Goal: Transaction & Acquisition: Subscribe to service/newsletter

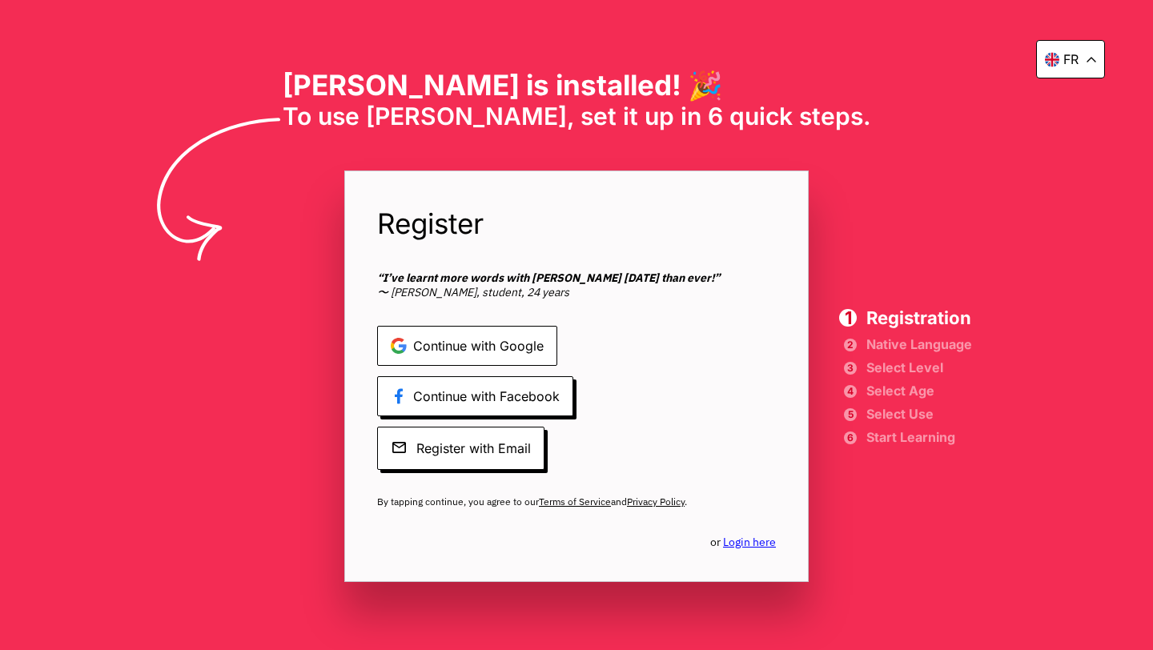
click at [465, 346] on span "Continue with Google" at bounding box center [467, 346] width 180 height 40
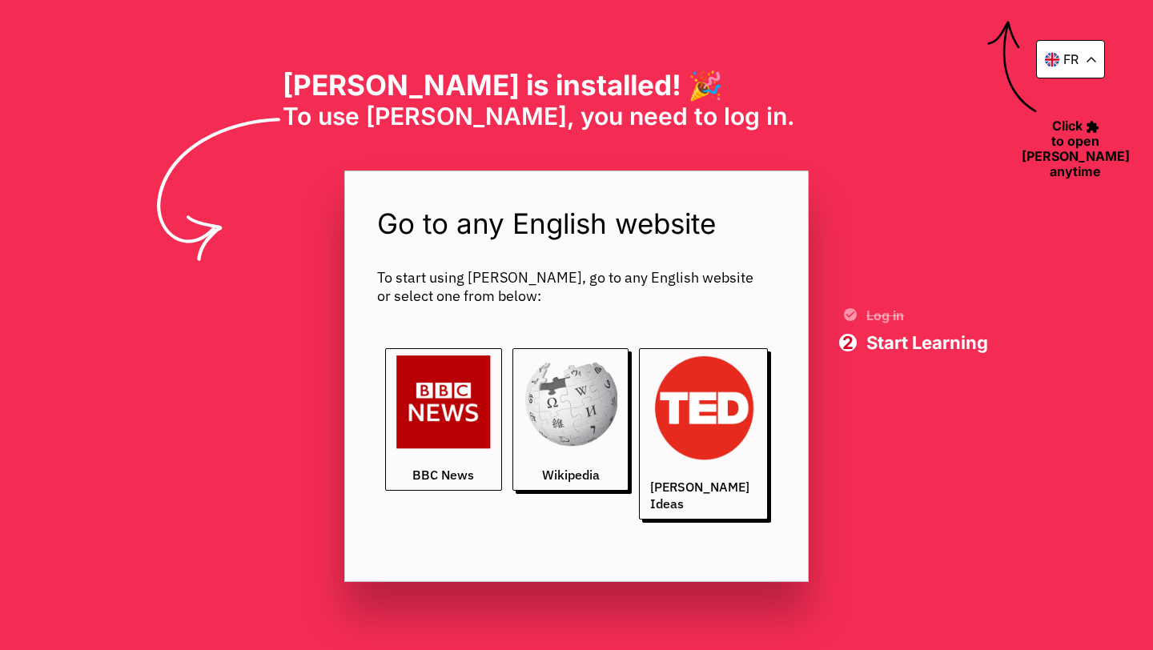
click at [460, 444] on img at bounding box center [443, 403] width 95 height 95
click at [476, 422] on img at bounding box center [443, 403] width 95 height 95
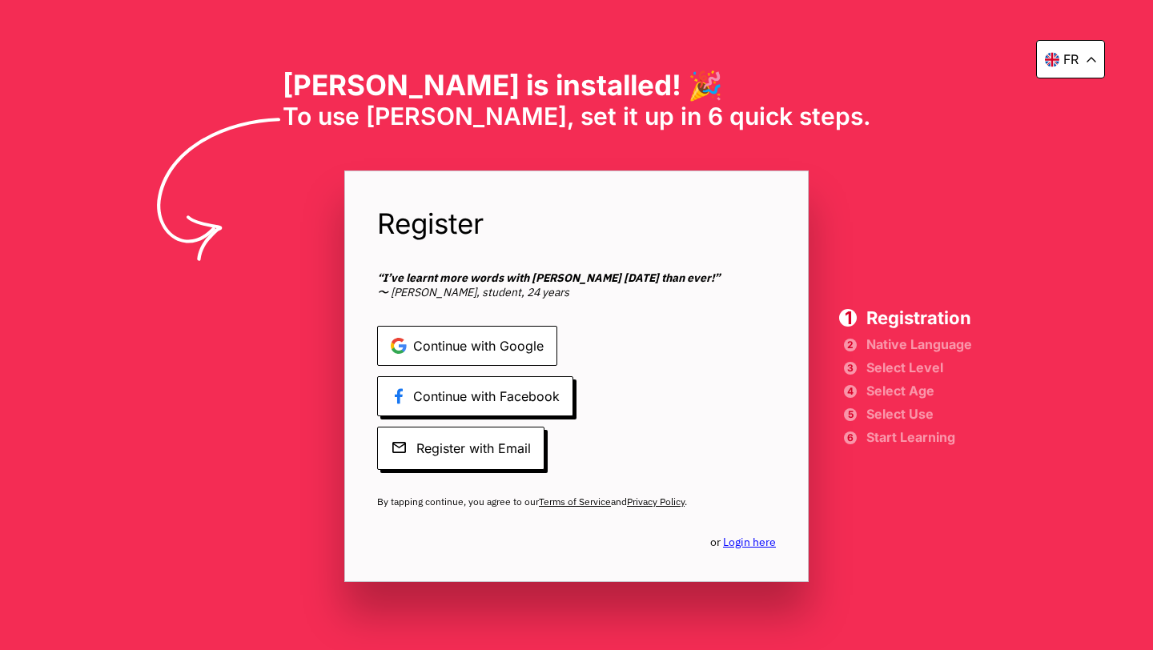
click at [488, 343] on span "Continue with Google" at bounding box center [467, 346] width 180 height 40
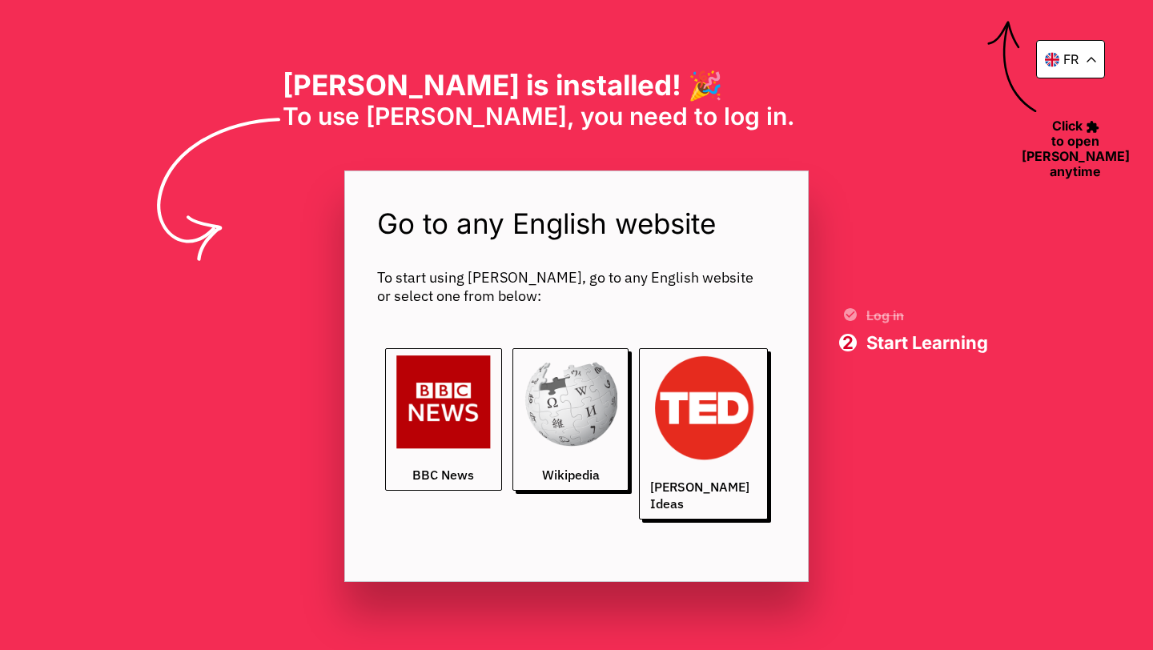
click at [447, 414] on img at bounding box center [443, 403] width 95 height 95
